Goal: Transaction & Acquisition: Purchase product/service

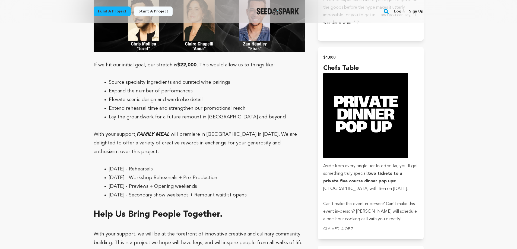
scroll to position [1480, 0]
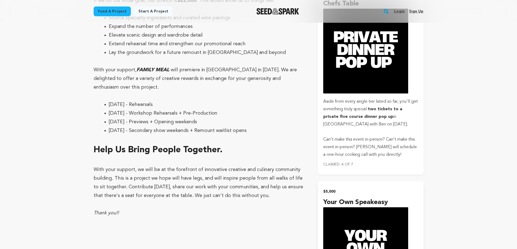
click at [377, 98] on p "Aside from every single tier listed so far, you'll get something truly special:…" at bounding box center [370, 113] width 95 height 30
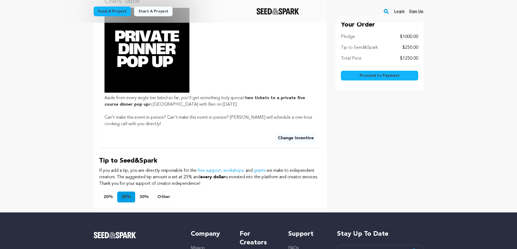
scroll to position [203, 0]
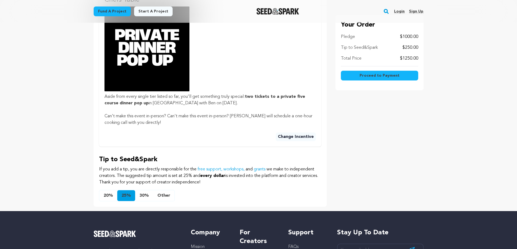
click at [162, 201] on button "Other" at bounding box center [163, 196] width 21 height 11
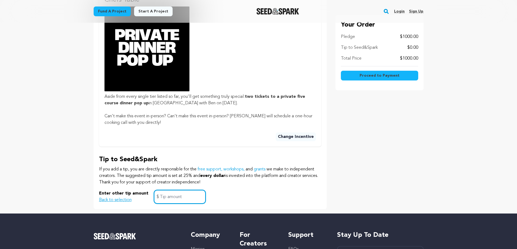
click at [165, 204] on input "text" at bounding box center [180, 197] width 52 height 14
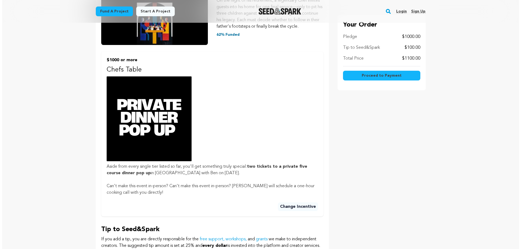
scroll to position [0, 0]
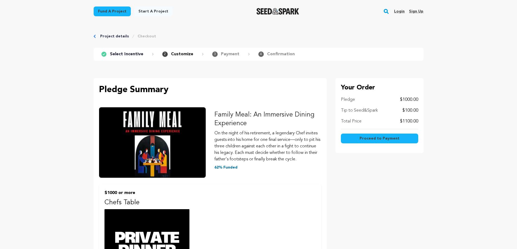
type input "100"
click at [370, 140] on span "Proceed to Payment" at bounding box center [380, 138] width 40 height 5
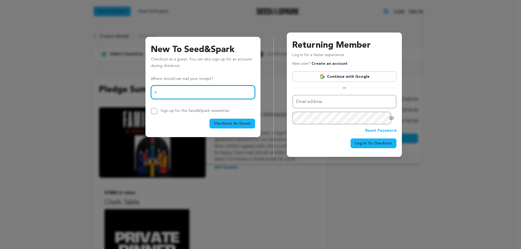
type input "ngroup@earthlink.net"
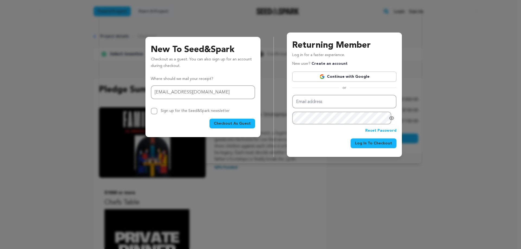
click at [233, 124] on span "Checkout As Guest" at bounding box center [232, 123] width 37 height 5
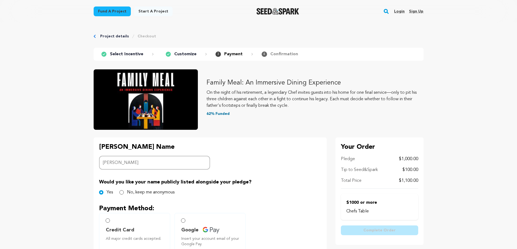
type input "Michael Nicklin"
click at [225, 211] on p "Payment Method:" at bounding box center [210, 209] width 222 height 9
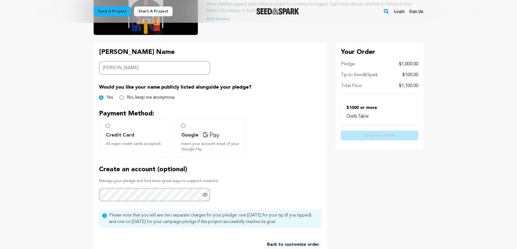
scroll to position [111, 0]
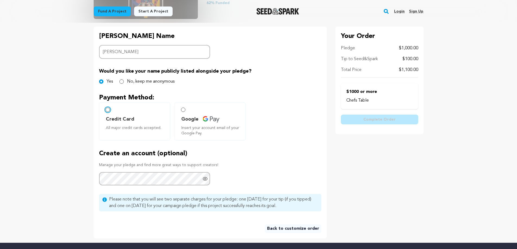
click at [109, 110] on input "Credit Card All major credit cards accepted." at bounding box center [108, 110] width 4 height 4
radio input "false"
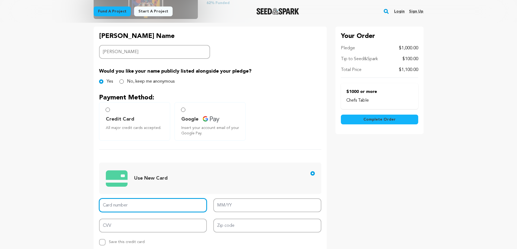
click at [122, 205] on input "Card number" at bounding box center [153, 206] width 108 height 14
type input "5189 4100 6886 5024"
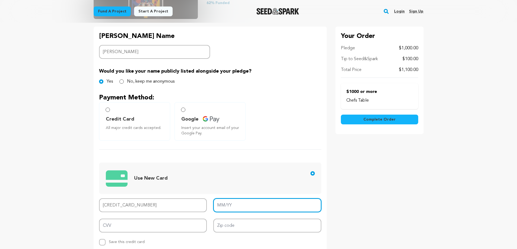
type input "01/27"
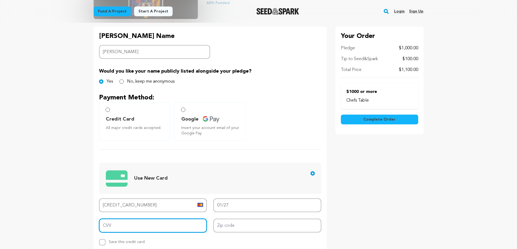
click at [116, 226] on input "CVV" at bounding box center [153, 226] width 108 height 14
type input "654"
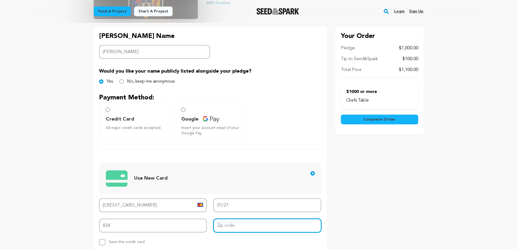
click at [247, 226] on input "Zip code" at bounding box center [267, 226] width 108 height 14
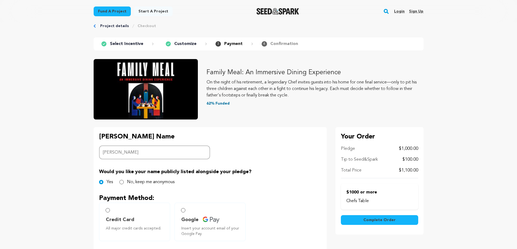
scroll to position [0, 0]
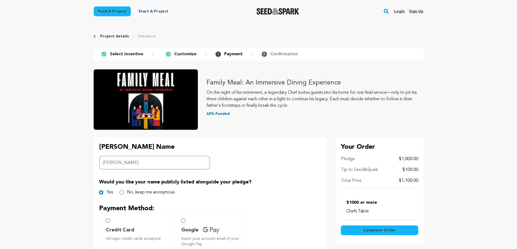
type input "90066"
click at [385, 230] on span "Complete Order" at bounding box center [380, 230] width 32 height 5
click at [279, 10] on img "Seed&Spark Homepage" at bounding box center [278, 11] width 43 height 7
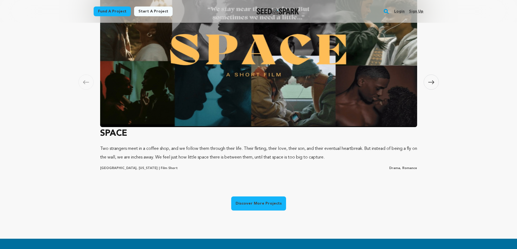
scroll to position [482, 0]
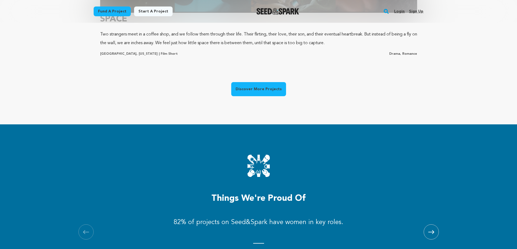
click at [261, 91] on link "Discover More Projects" at bounding box center [258, 89] width 55 height 14
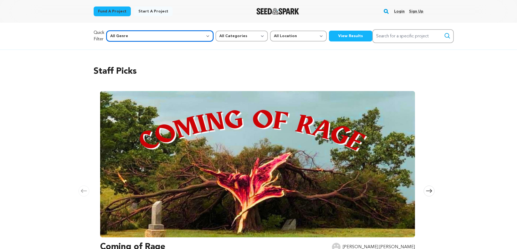
click at [167, 38] on select "All Genre Action Adventure Afrobeat Alternative Ambient Animation Bebop Big Ban…" at bounding box center [159, 36] width 107 height 11
click at [220, 70] on h2 "Staff Picks" at bounding box center [259, 71] width 330 height 13
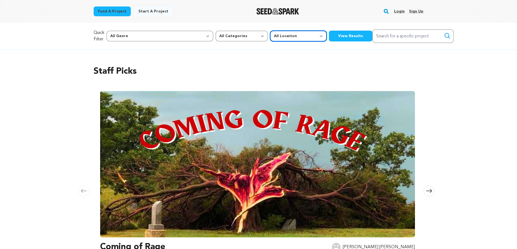
click at [270, 37] on select "All Location Everywhere United States Canada" at bounding box center [298, 36] width 57 height 11
select select "1671"
click at [270, 31] on select "All Location Everywhere United States Canada" at bounding box center [298, 36] width 57 height 11
click at [329, 35] on button "View Results" at bounding box center [350, 36] width 43 height 11
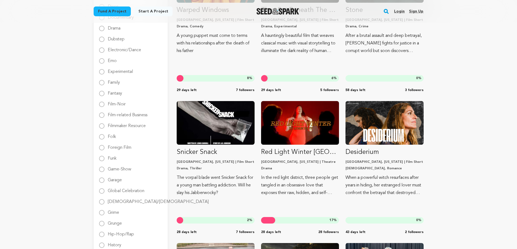
scroll to position [472, 0]
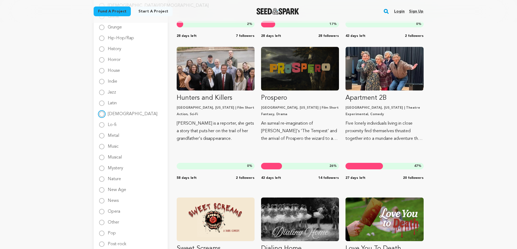
click at [103, 115] on input "[DEMOGRAPHIC_DATA]" at bounding box center [101, 114] width 5 height 5
radio input "true"
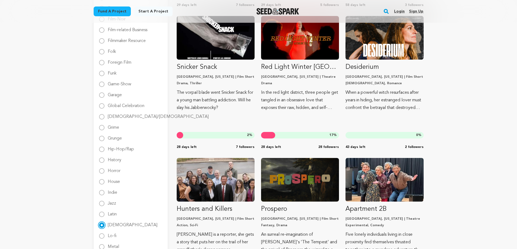
scroll to position [233, 0]
